Goal: Information Seeking & Learning: Get advice/opinions

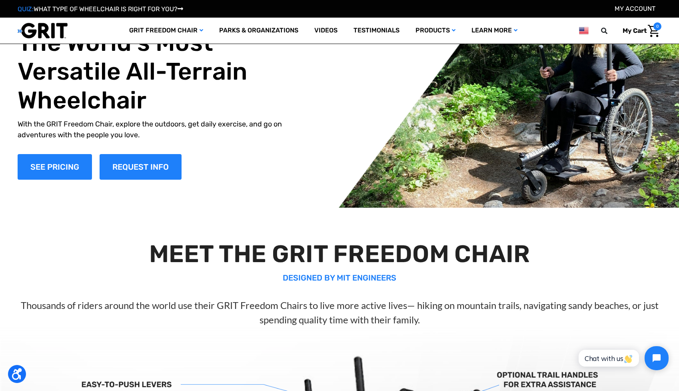
scroll to position [16, 0]
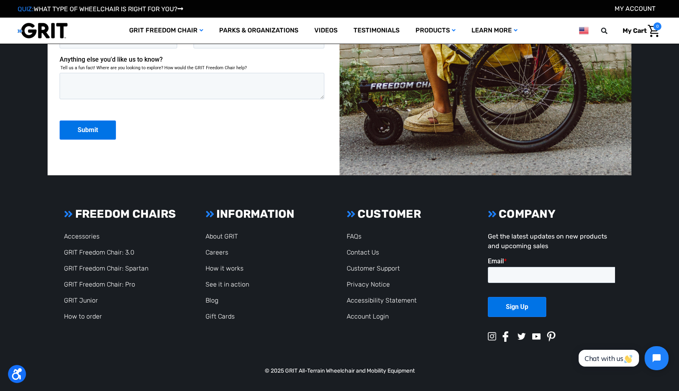
scroll to position [2160, 0]
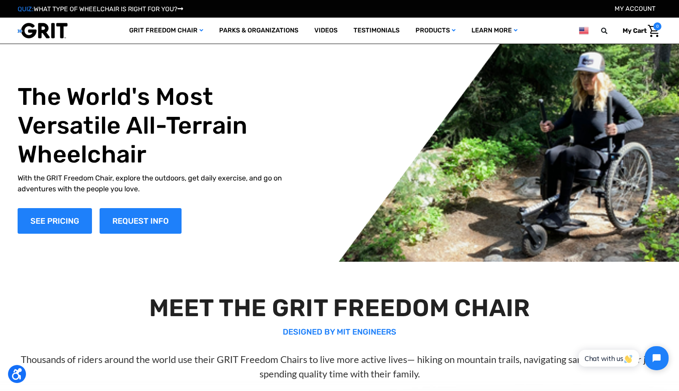
click at [138, 8] on link "QUIZ: WHAT TYPE OF WHEELCHAIR IS RIGHT FOR YOU?" at bounding box center [101, 9] width 166 height 8
